Goal: Complete application form: Complete application form

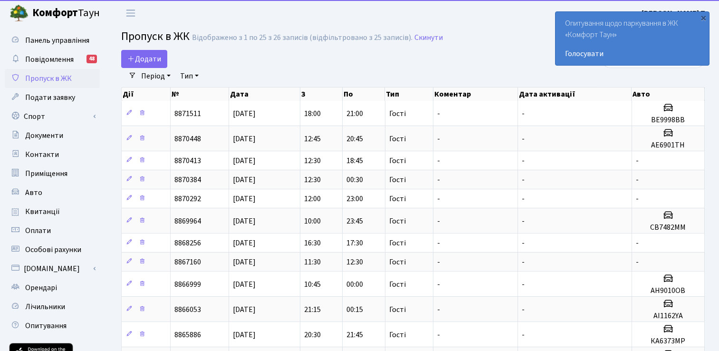
select select "25"
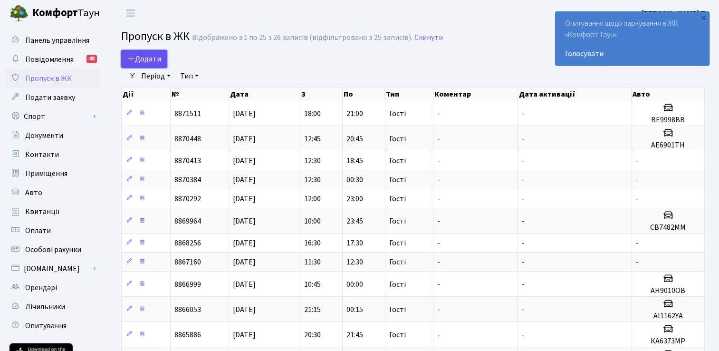
click at [150, 66] on link "Додати" at bounding box center [144, 59] width 46 height 18
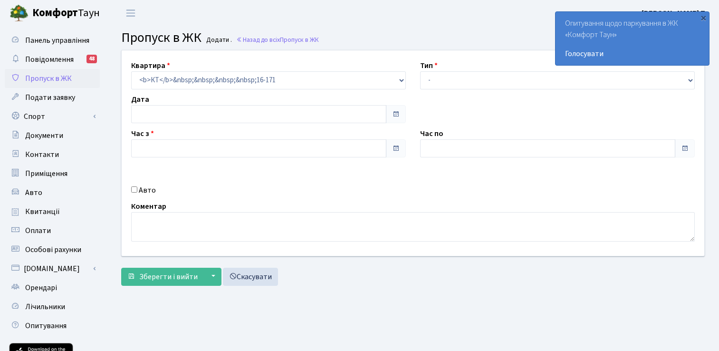
type input "11.08.2025"
type input "09:15"
type input "10:15"
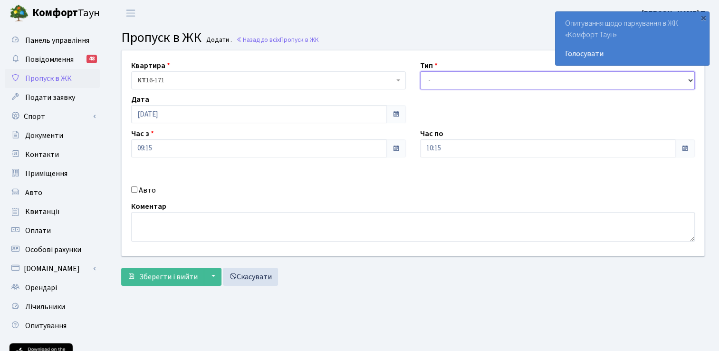
click at [498, 79] on select "- Доставка Таксі Гості Сервіс" at bounding box center [557, 80] width 275 height 18
select select "3"
click at [420, 71] on select "- Доставка Таксі Гості Сервіс" at bounding box center [557, 80] width 275 height 18
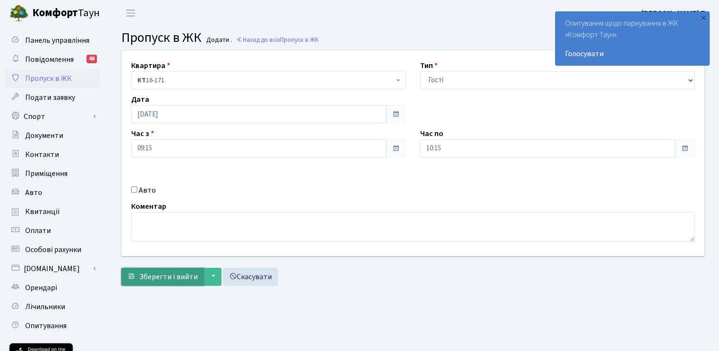
click at [154, 275] on span "Зберегти і вийти" at bounding box center [168, 276] width 58 height 10
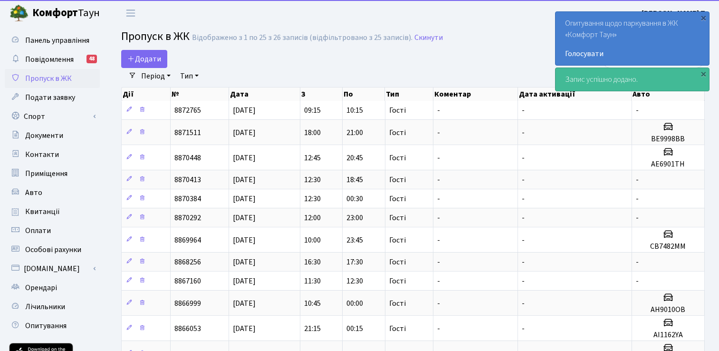
select select "25"
